Goal: Information Seeking & Learning: Learn about a topic

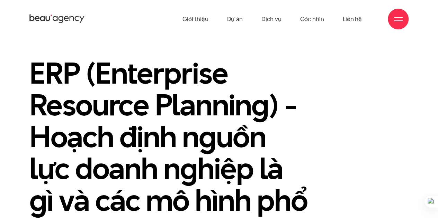
click at [100, 71] on h1 "ERP (Enterprise Resource Planning) - Hoạch định nguồn lực doanh nghiệp là gì và…" at bounding box center [170, 152] width 282 height 191
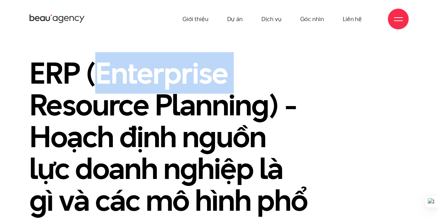
click at [100, 71] on h1 "ERP (Enterprise Resource Planning) - Hoạch định nguồn lực doanh nghiệp là gì và…" at bounding box center [170, 152] width 282 height 191
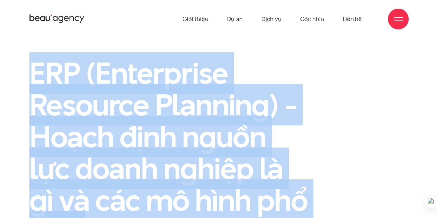
click at [100, 71] on h1 "ERP (Enterprise Resource Planning) - Hoạch định nguồn lực doanh nghiệp là gì và…" at bounding box center [170, 152] width 282 height 191
click at [94, 74] on h1 "ERP (Enterprise Resource Planning) - Hoạch định nguồn lực doanh nghiệp là gì và…" at bounding box center [170, 152] width 282 height 191
click at [24, 97] on div "ERP (Enterprise Resource Planning) - Hoạch định nguồn lực doanh nghiệp là gì và…" at bounding box center [219, 156] width 438 height 199
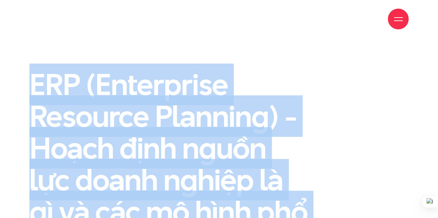
scroll to position [69, 0]
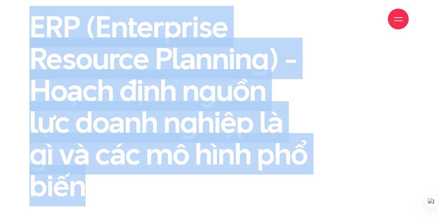
copy section "ERP (Enterprise Resource Planning) - Hoạch định nguồn lực doanh nghiệp là gì và…"
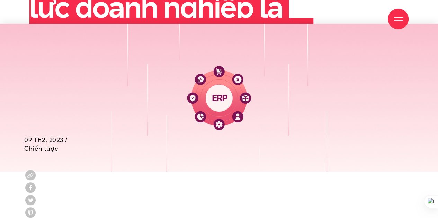
scroll to position [415, 0]
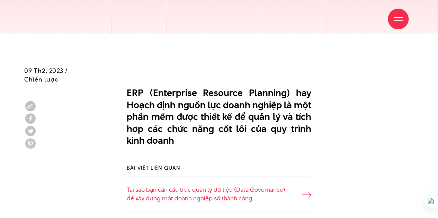
click at [155, 88] on p "ERP (Enterprise Resource Planning) hay Hoạch định nguồn lực doanh nghiệp là một…" at bounding box center [219, 117] width 184 height 60
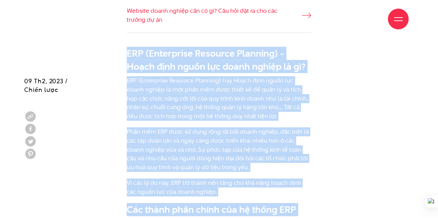
scroll to position [676, 0]
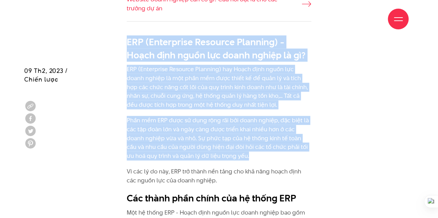
drag, startPoint x: 124, startPoint y: 60, endPoint x: 245, endPoint y: 126, distance: 137.5
copy div "ERP (Enterprise Resource Planning) - Hoạch định nguồn lực doanh nghiệp là gì? E…"
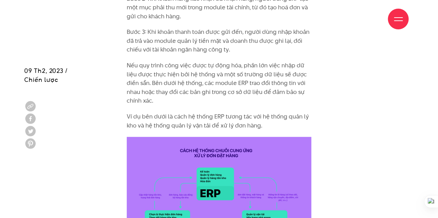
scroll to position [1680, 0]
